Goal: Task Accomplishment & Management: Use online tool/utility

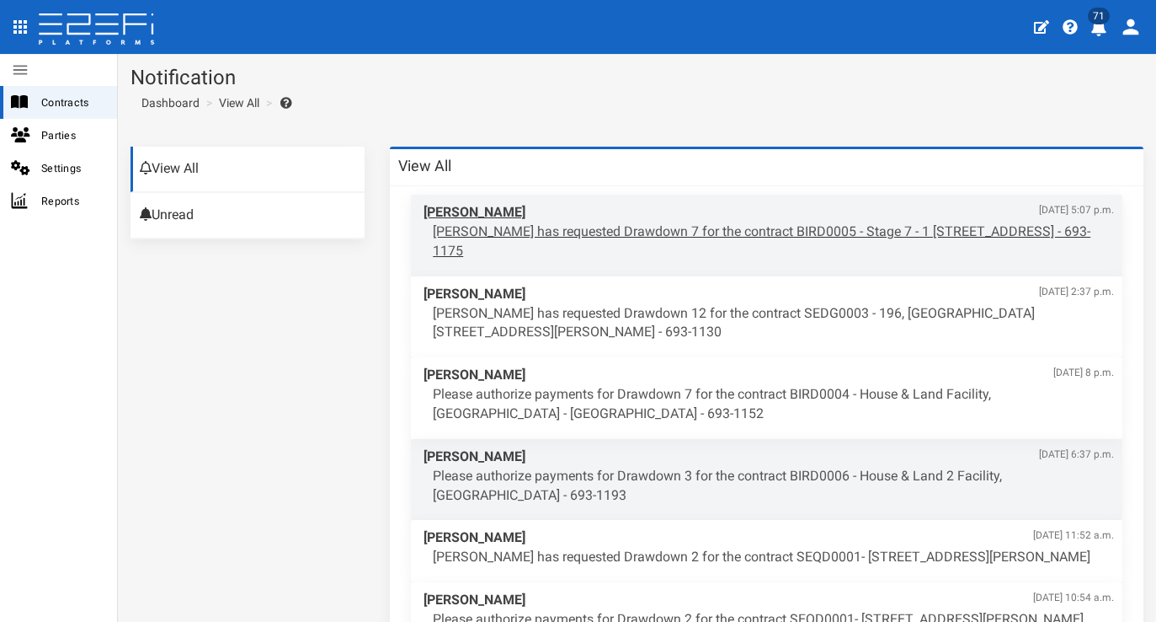
click at [615, 219] on span "[PERSON_NAME] [DATE] 5:07 p.m." at bounding box center [769, 212] width 691 height 19
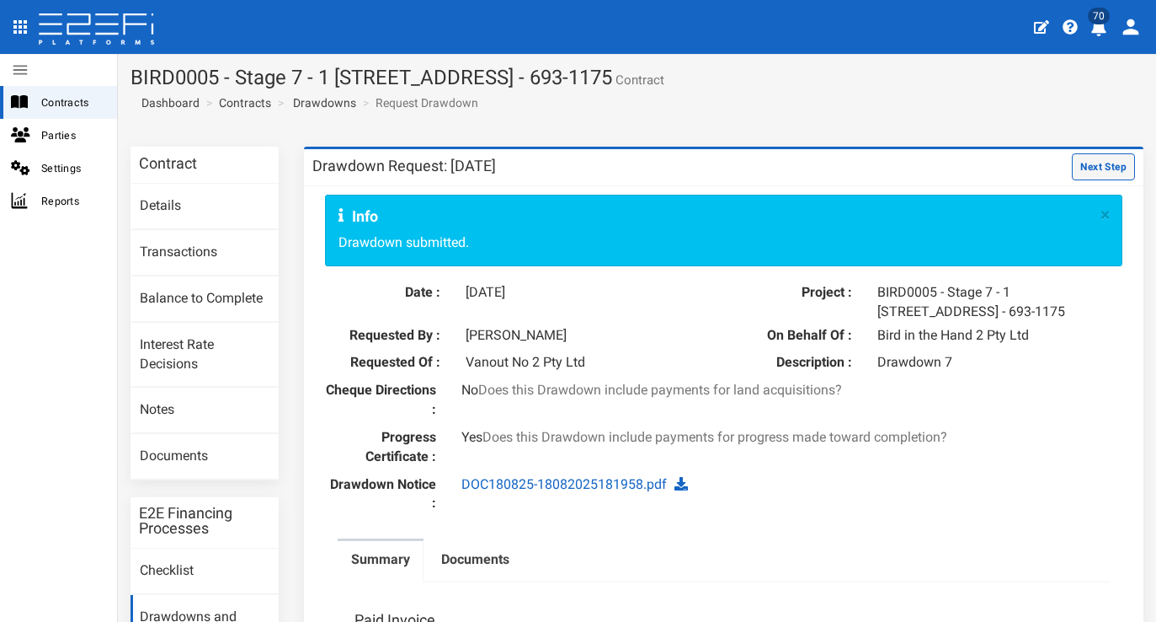
click at [1073, 163] on button "Next Step" at bounding box center [1103, 166] width 63 height 27
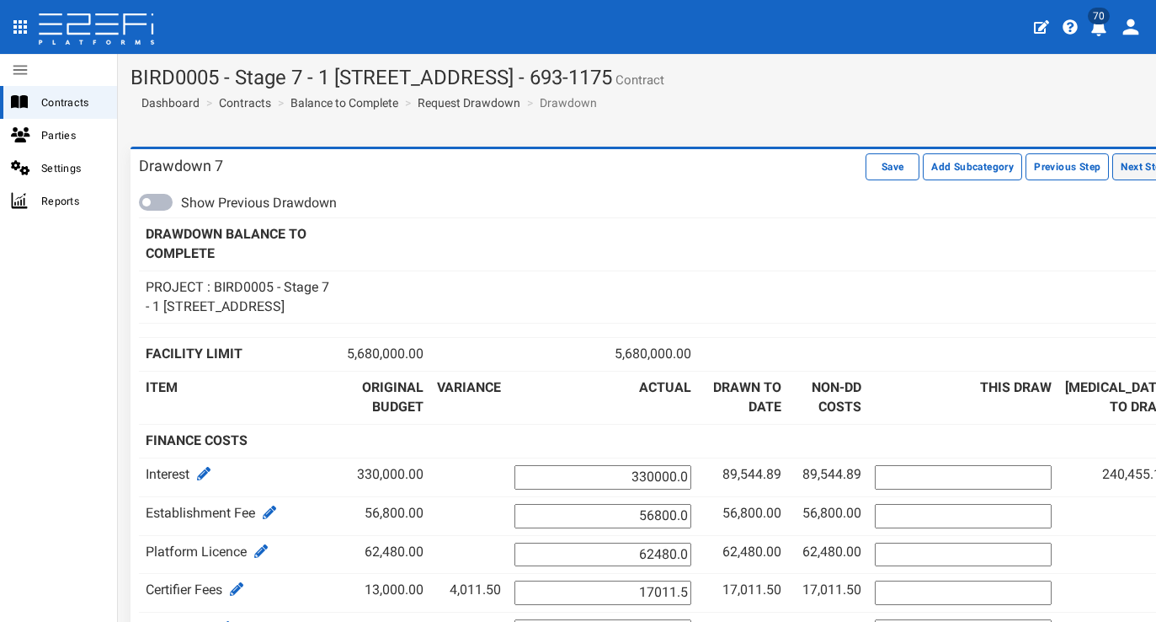
click at [1113, 173] on button "Next Step" at bounding box center [1144, 166] width 63 height 27
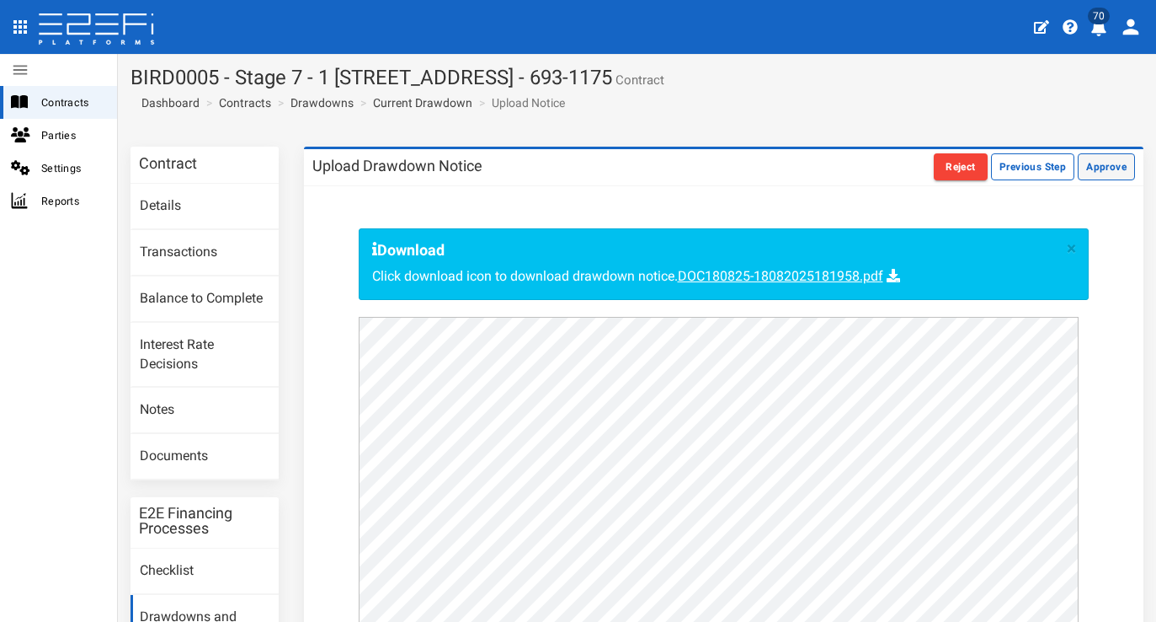
click at [1078, 175] on button "Approve" at bounding box center [1106, 166] width 57 height 27
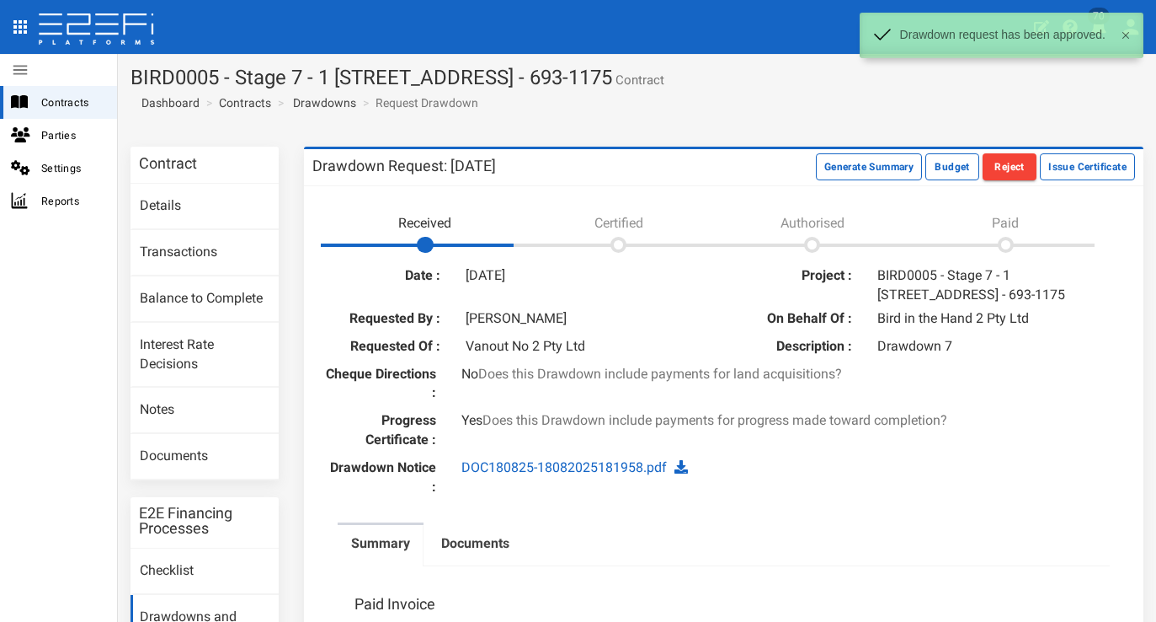
scroll to position [3, 0]
